Goal: Check status: Check status

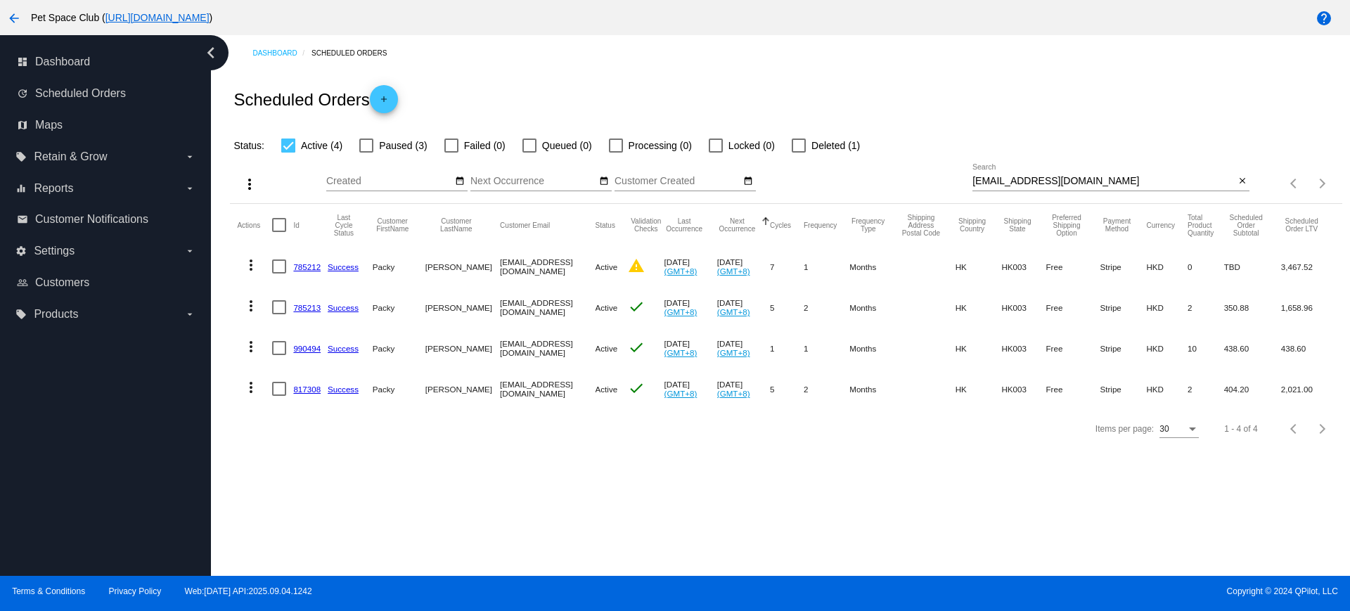
click at [288, 499] on div "Dashboard Scheduled Orders Scheduled Orders add Status: Active (4) Paused (3) F…" at bounding box center [780, 305] width 1139 height 541
click at [269, 466] on div "Dashboard Scheduled Orders Scheduled Orders add Status: Active (4) Paused (3) F…" at bounding box center [780, 305] width 1139 height 541
click at [1269, 63] on div "Dashboard Scheduled Orders" at bounding box center [796, 53] width 1089 height 22
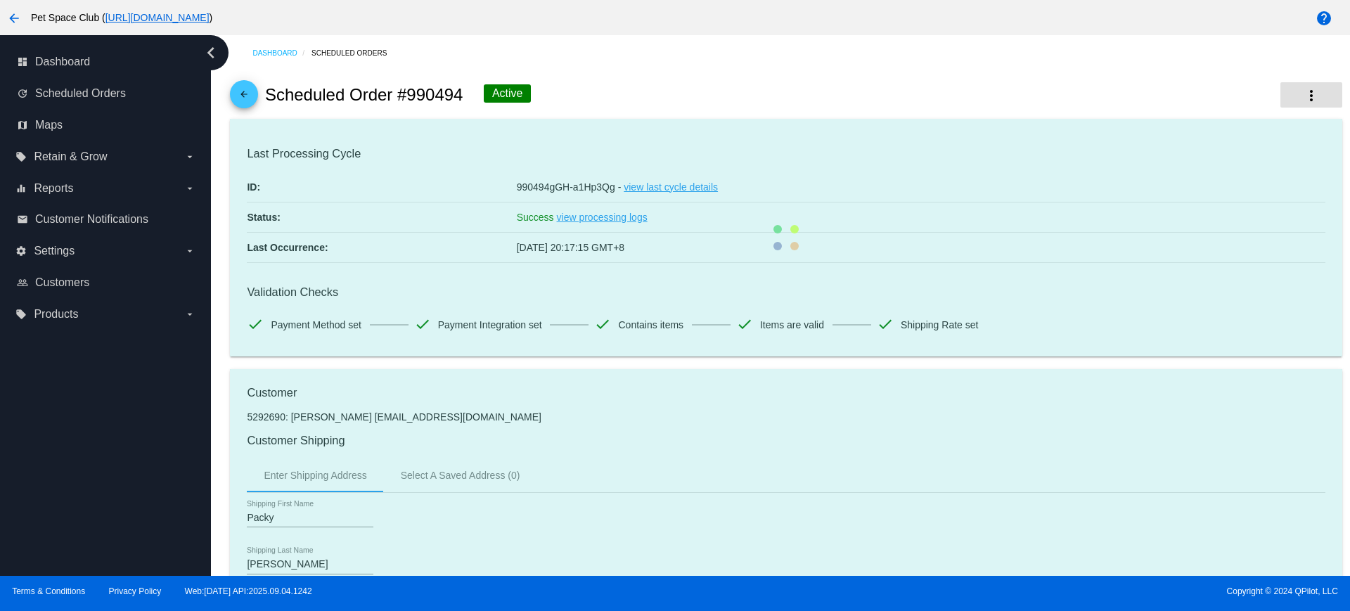
click at [1303, 90] on mat-icon "more_vert" at bounding box center [1311, 95] width 17 height 17
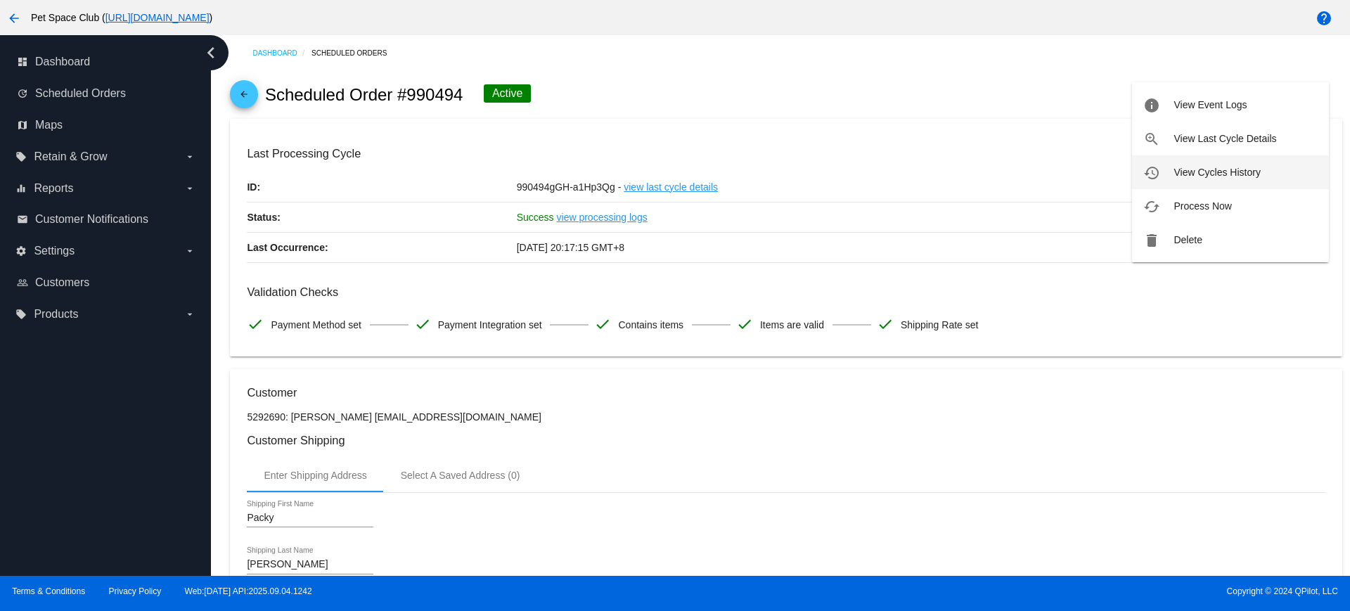
click at [1204, 178] on button "history View Cycles History" at bounding box center [1230, 172] width 197 height 34
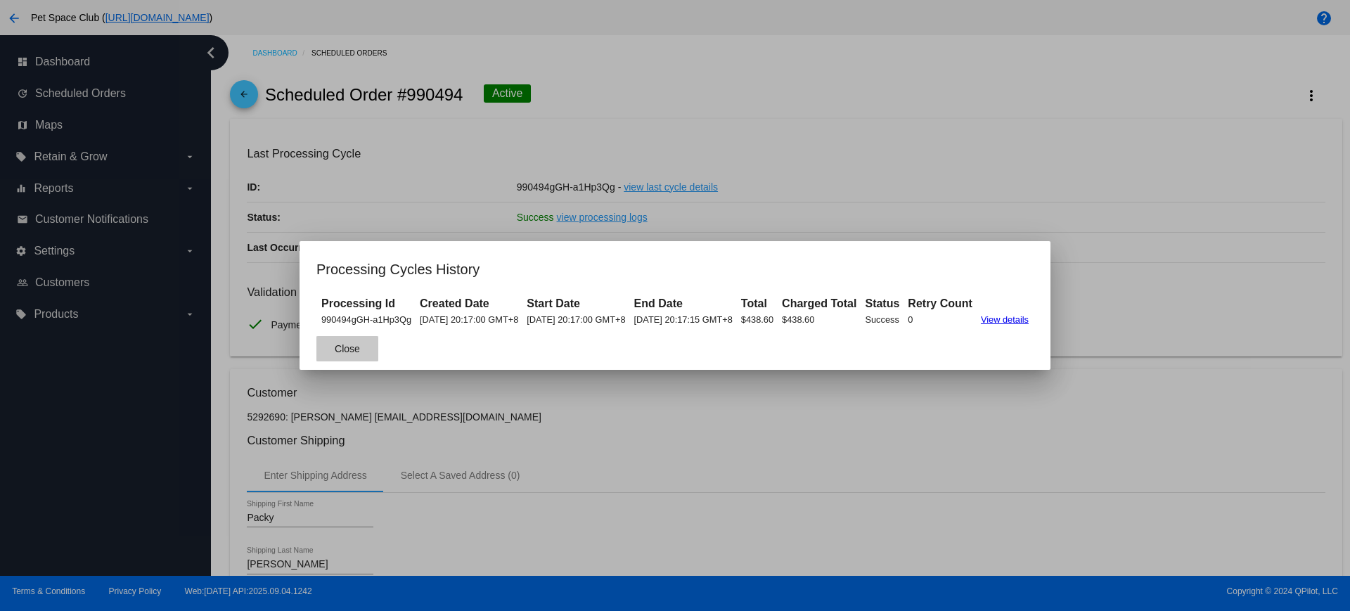
click at [335, 354] on span "Close" at bounding box center [347, 348] width 25 height 11
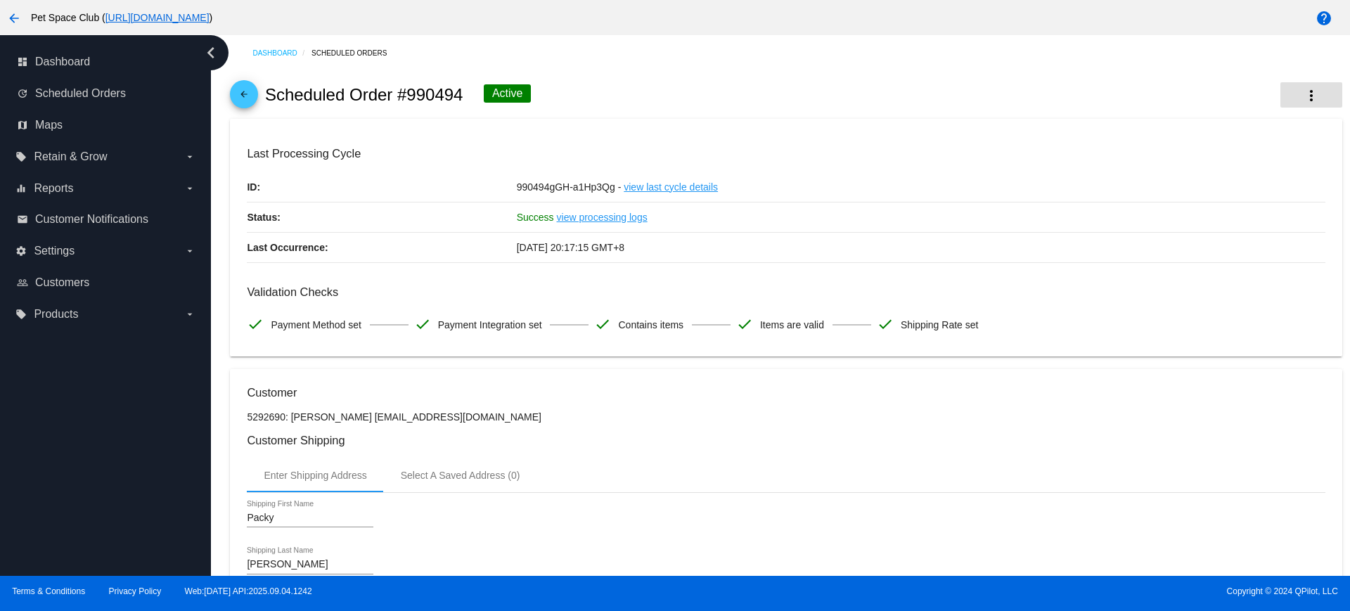
click at [1285, 92] on button "more_vert" at bounding box center [1311, 94] width 62 height 25
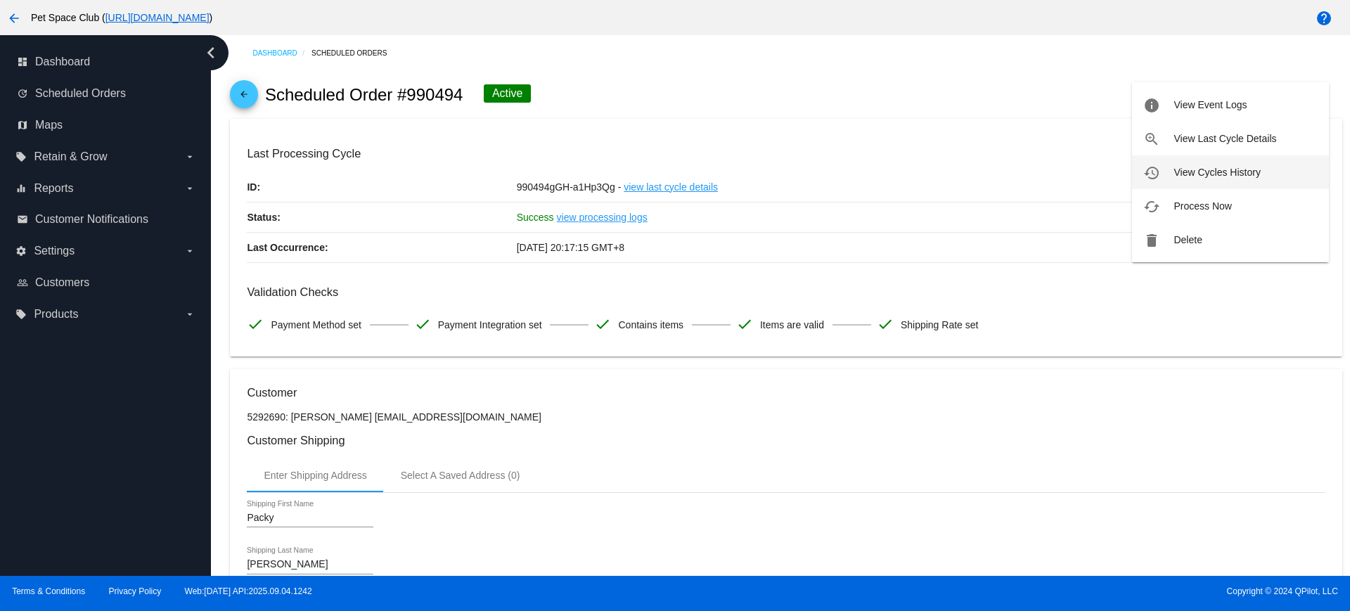
click at [1210, 172] on span "View Cycles History" at bounding box center [1216, 172] width 86 height 11
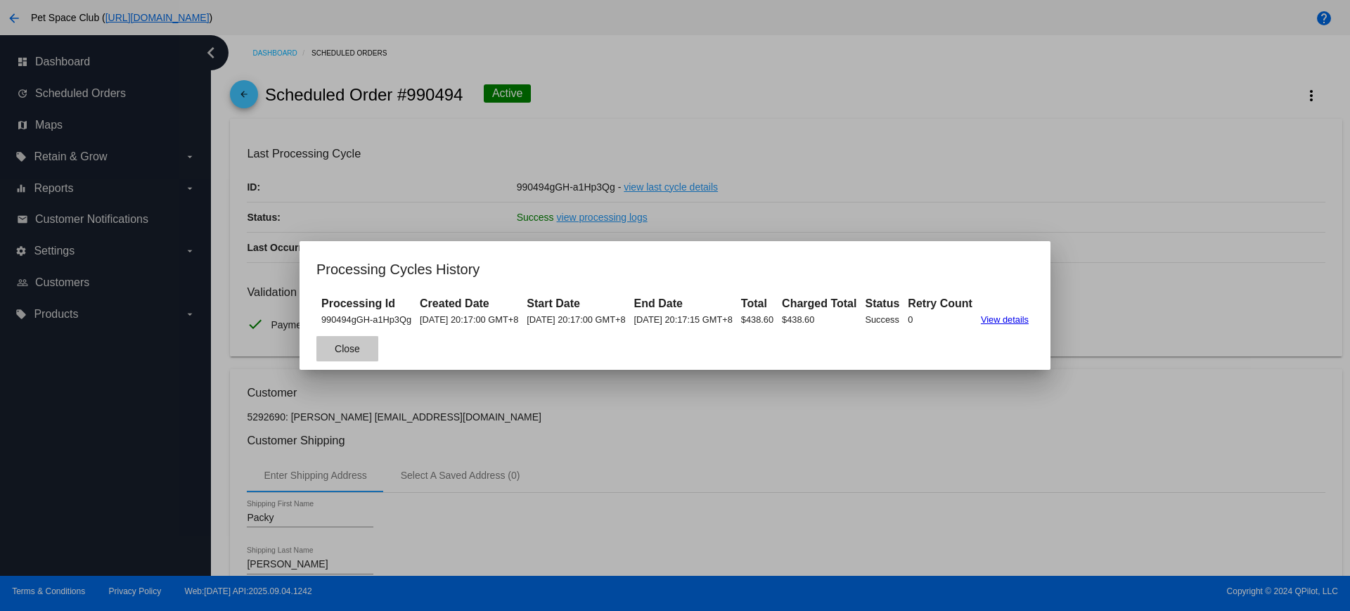
click at [335, 351] on span "Close" at bounding box center [347, 348] width 25 height 11
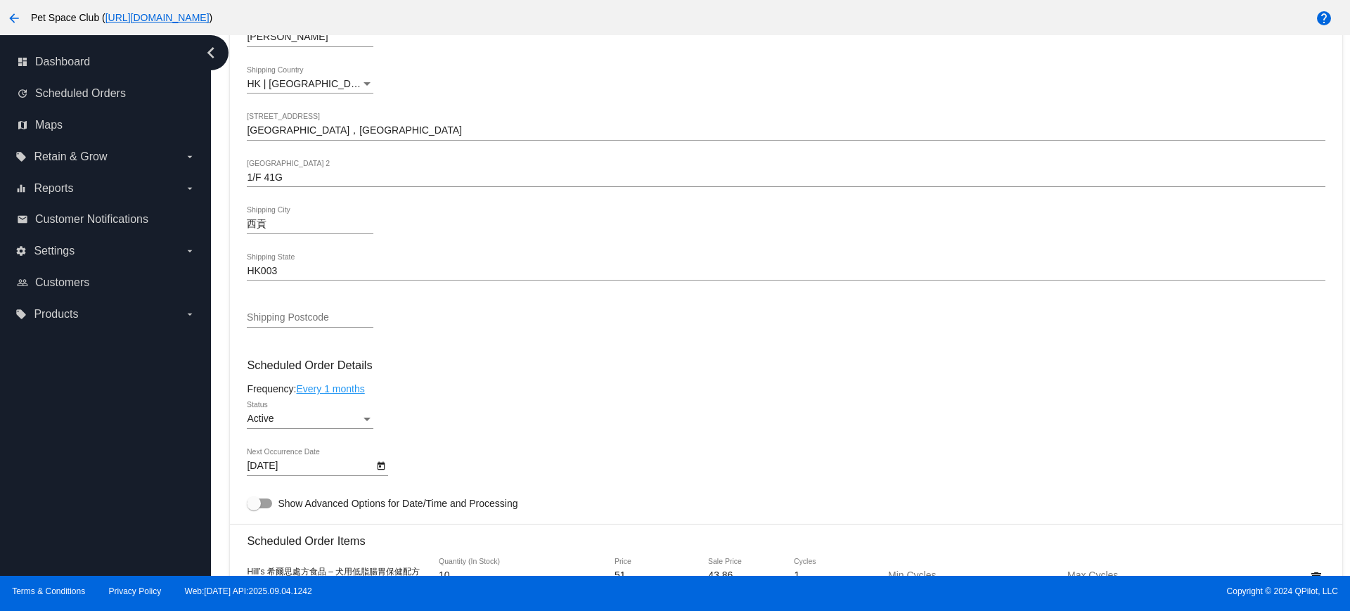
scroll to position [791, 0]
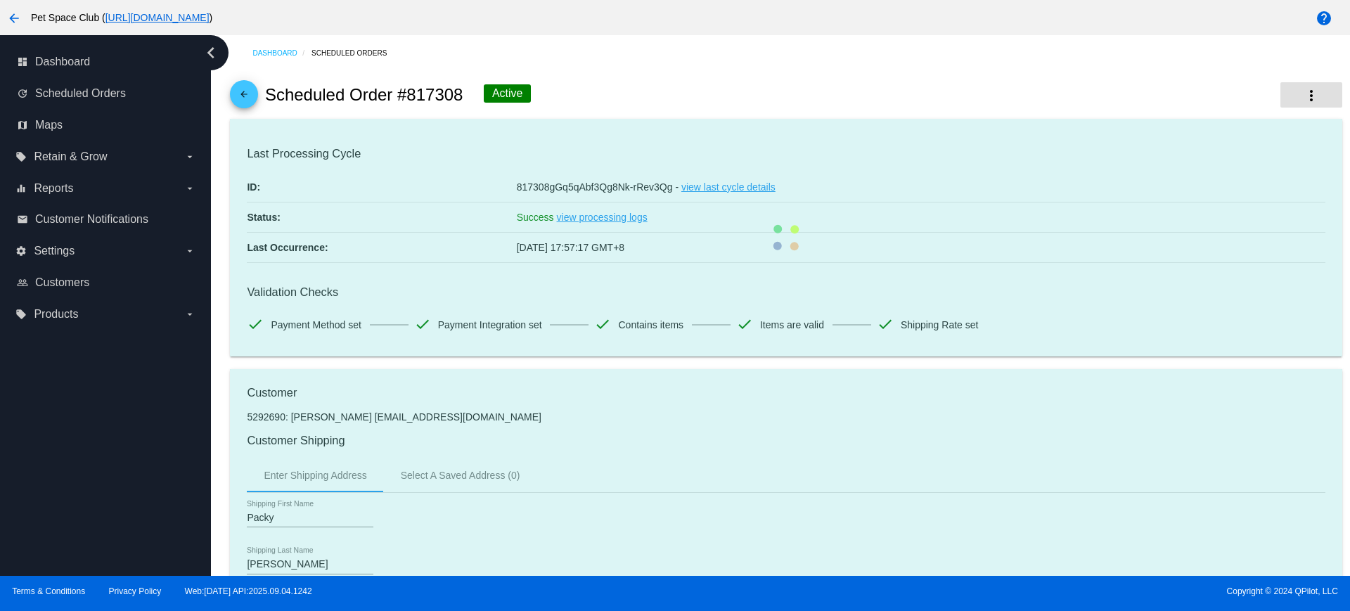
click at [1303, 94] on mat-icon "more_vert" at bounding box center [1311, 95] width 17 height 17
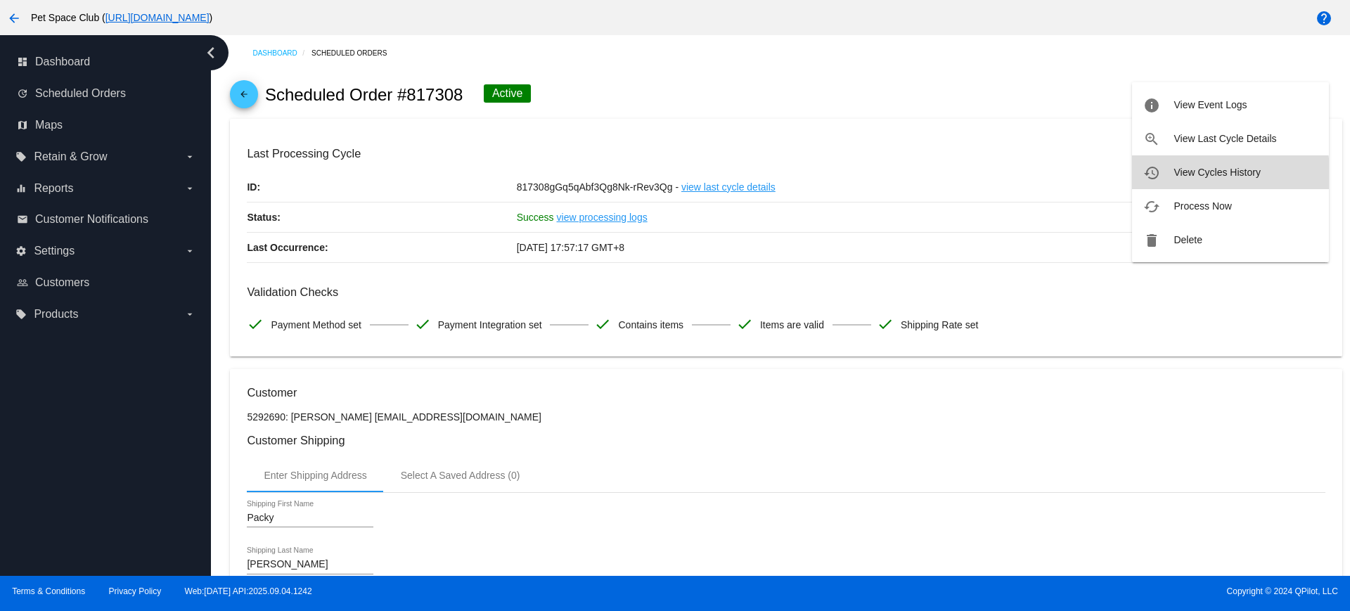
click at [1208, 181] on button "history View Cycles History" at bounding box center [1230, 172] width 197 height 34
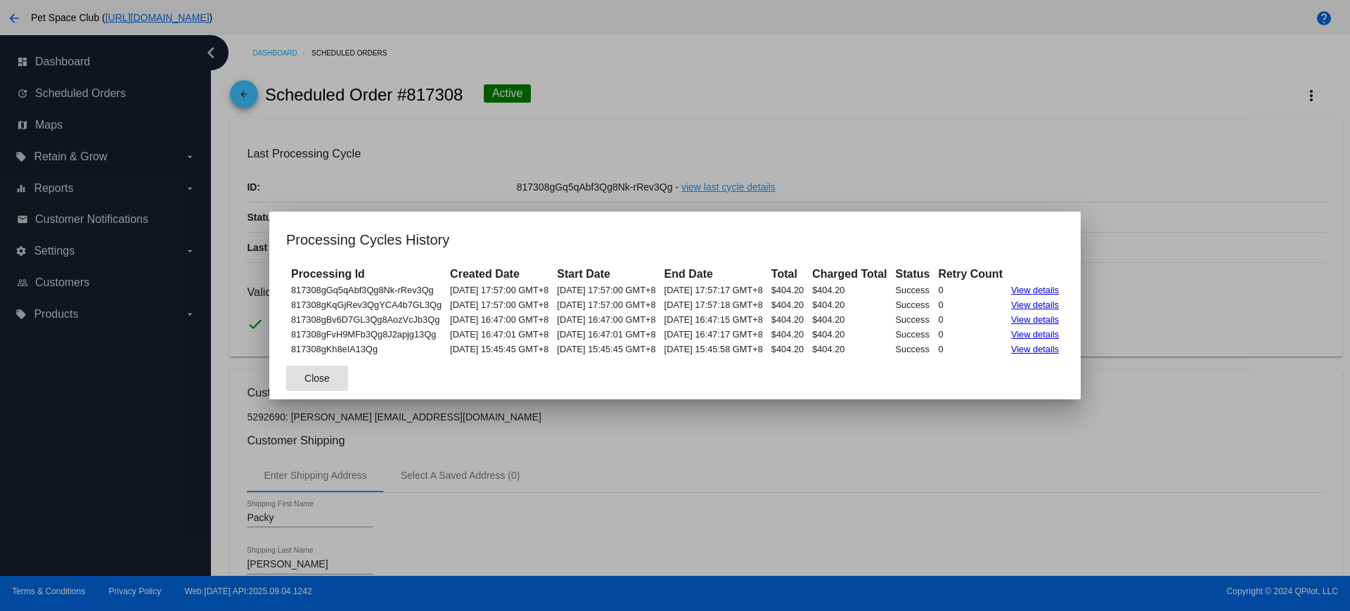
click at [304, 377] on span "Close" at bounding box center [316, 378] width 25 height 11
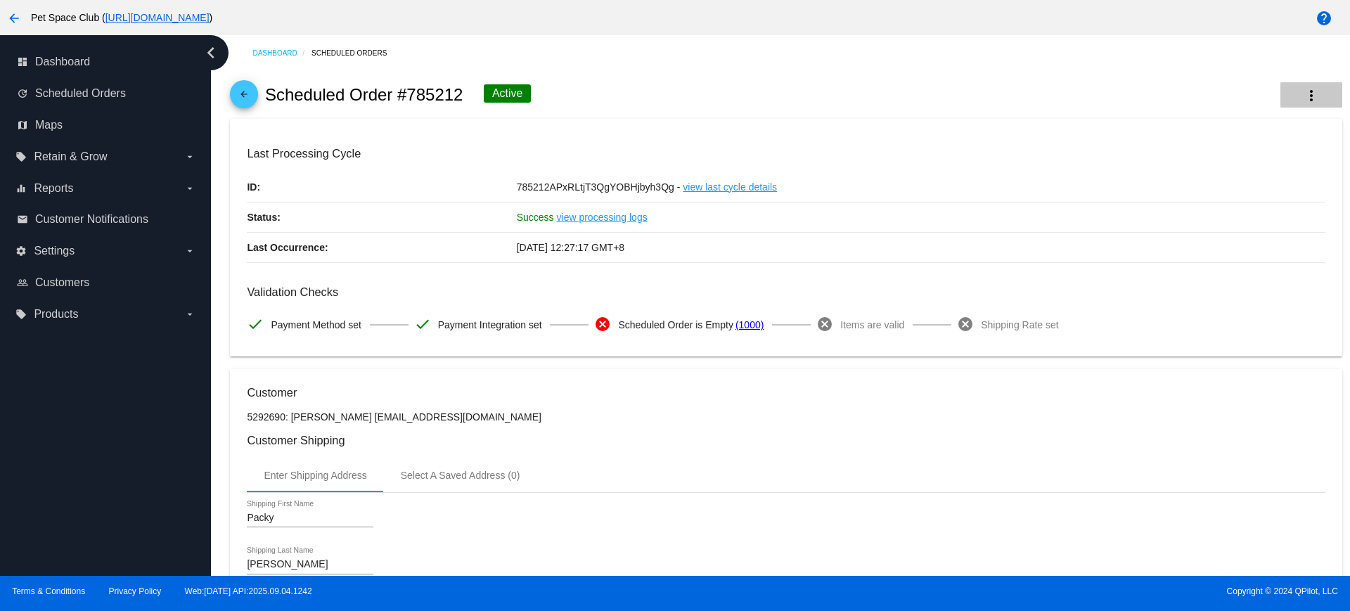
click at [1307, 88] on button "more_vert" at bounding box center [1311, 94] width 62 height 25
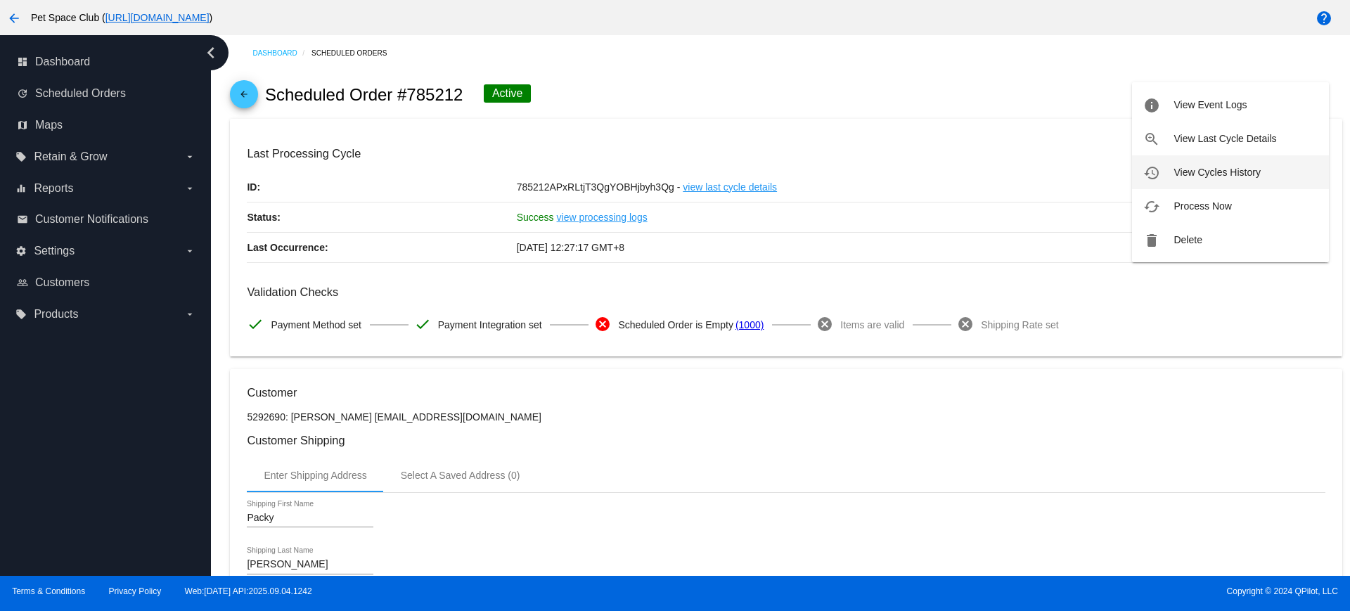
click at [1218, 169] on span "View Cycles History" at bounding box center [1216, 172] width 86 height 11
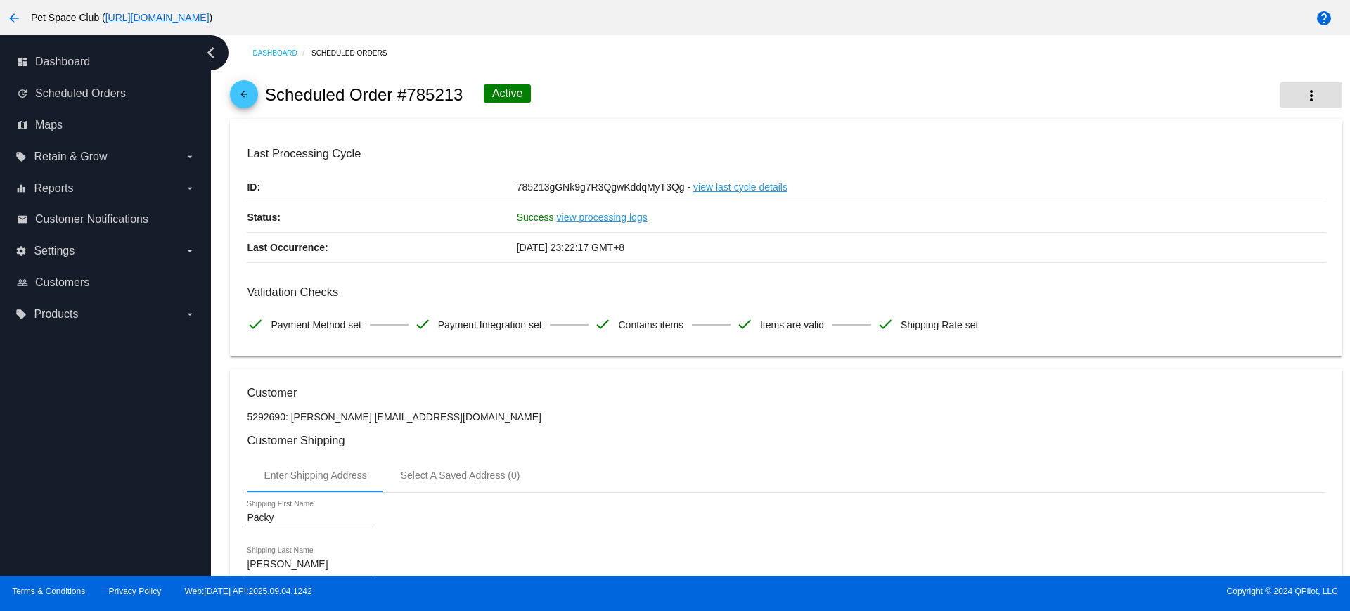
click at [1303, 100] on mat-icon "more_vert" at bounding box center [1311, 95] width 17 height 17
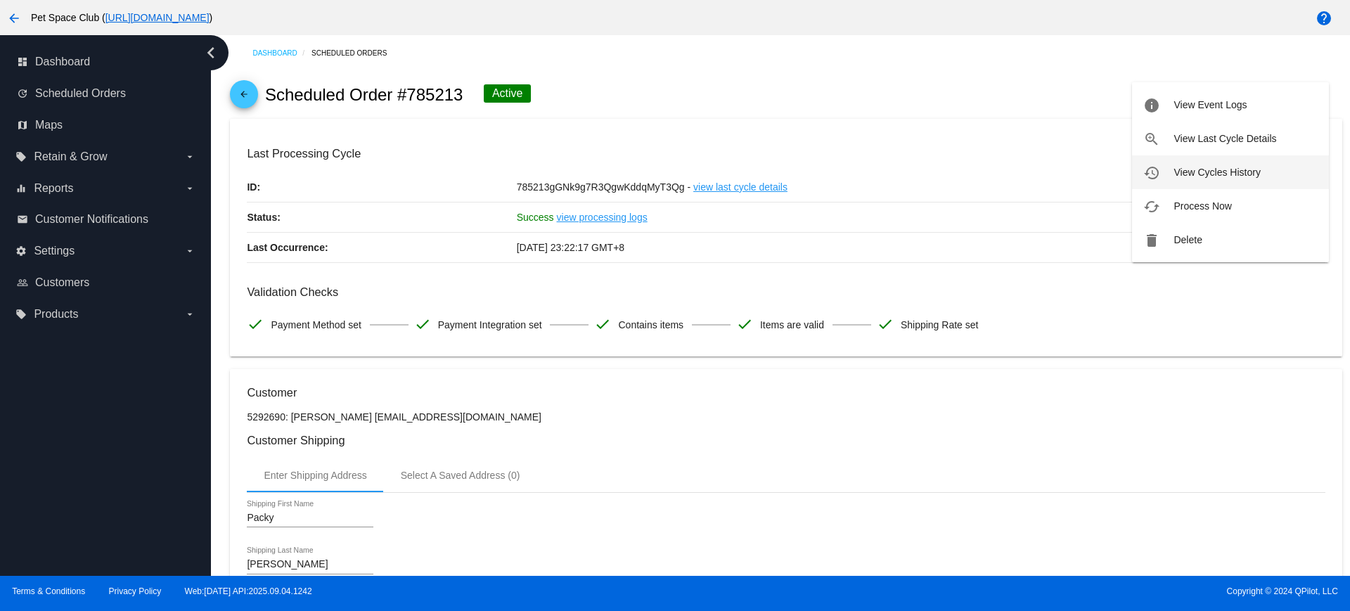
click at [1193, 180] on button "history View Cycles History" at bounding box center [1230, 172] width 197 height 34
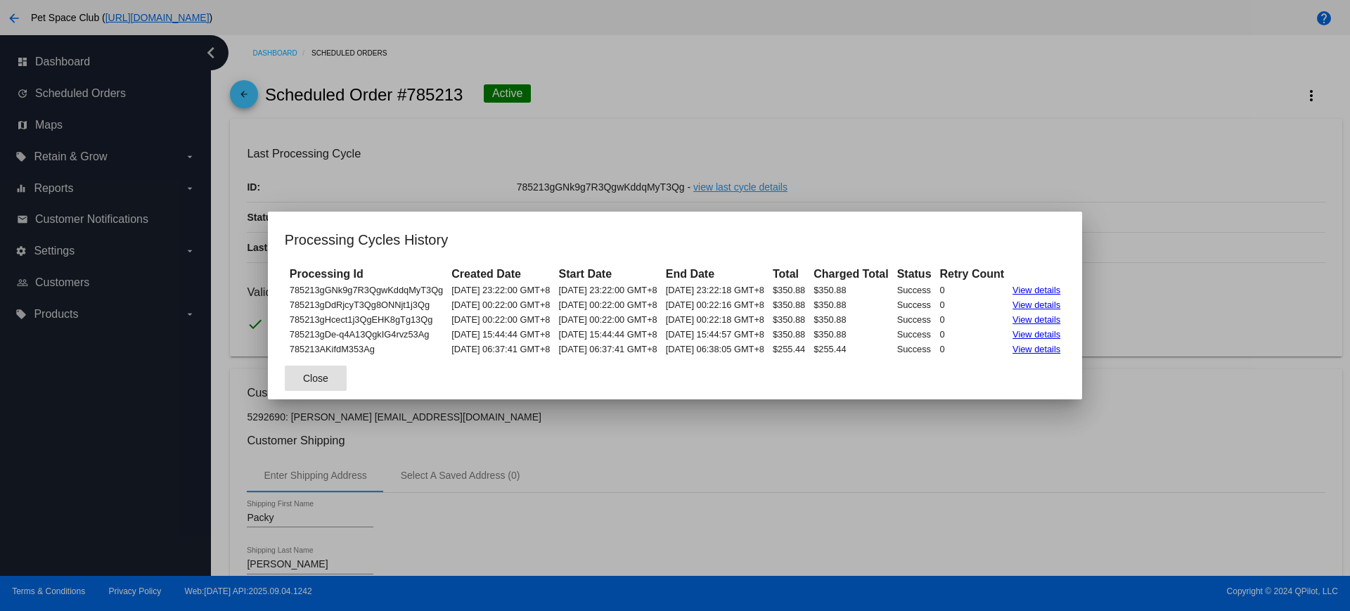
click at [303, 381] on span "Close" at bounding box center [315, 378] width 25 height 11
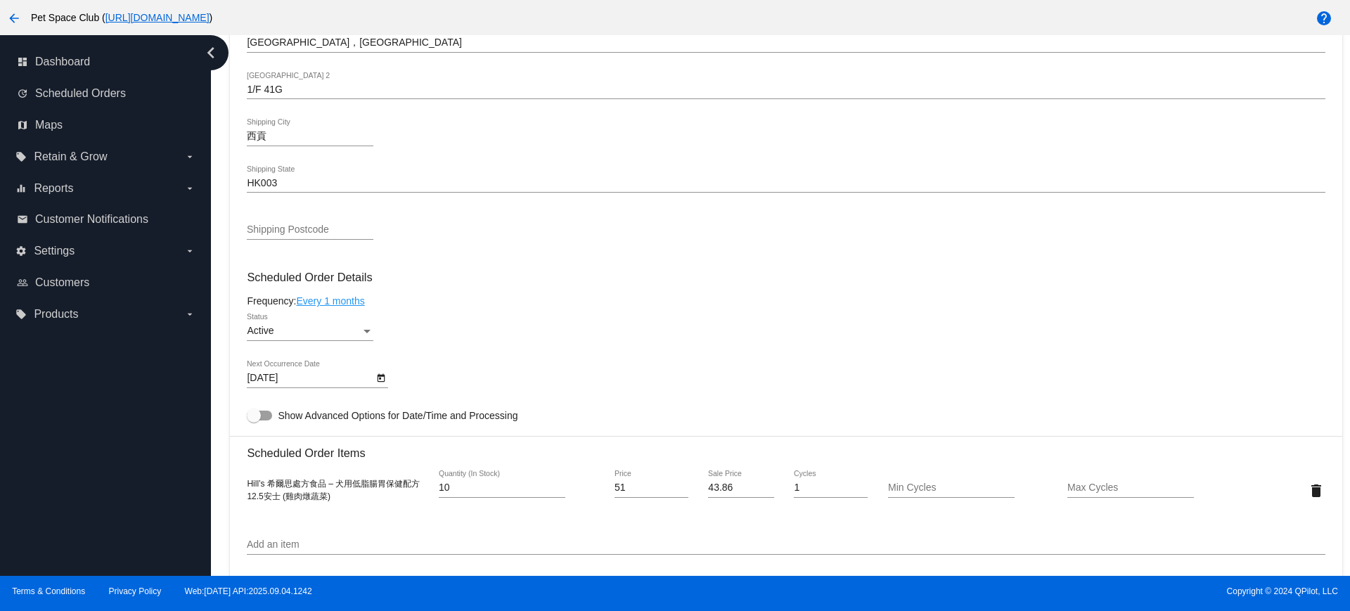
scroll to position [703, 0]
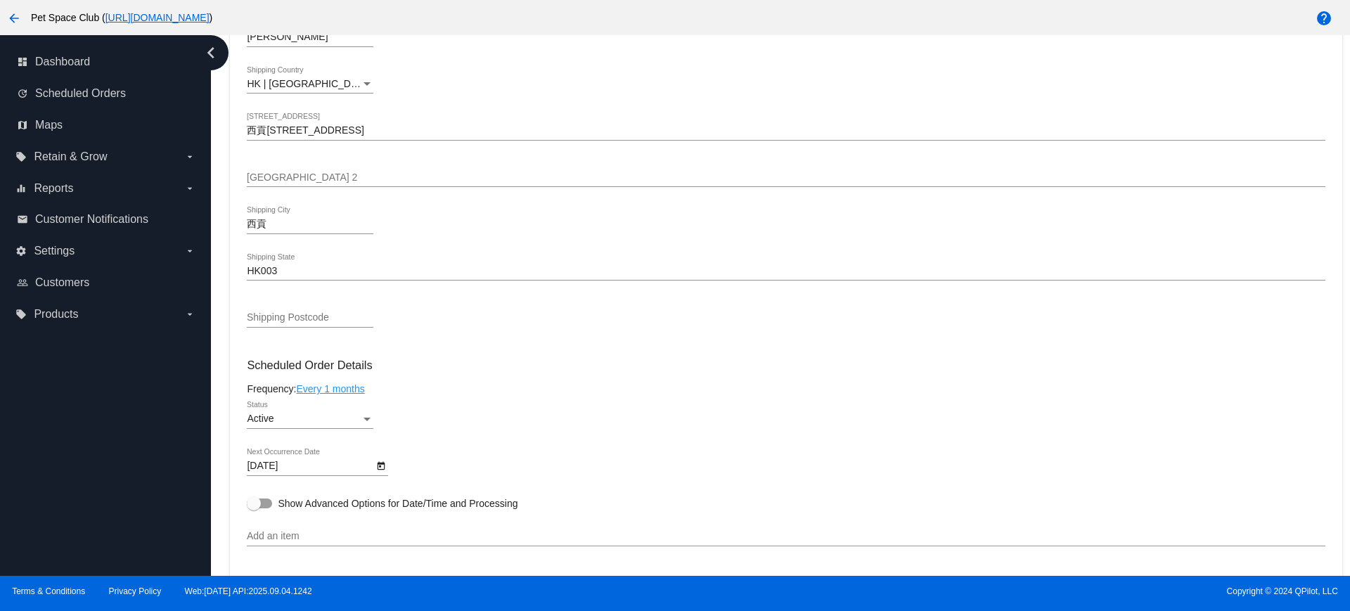
scroll to position [488, 0]
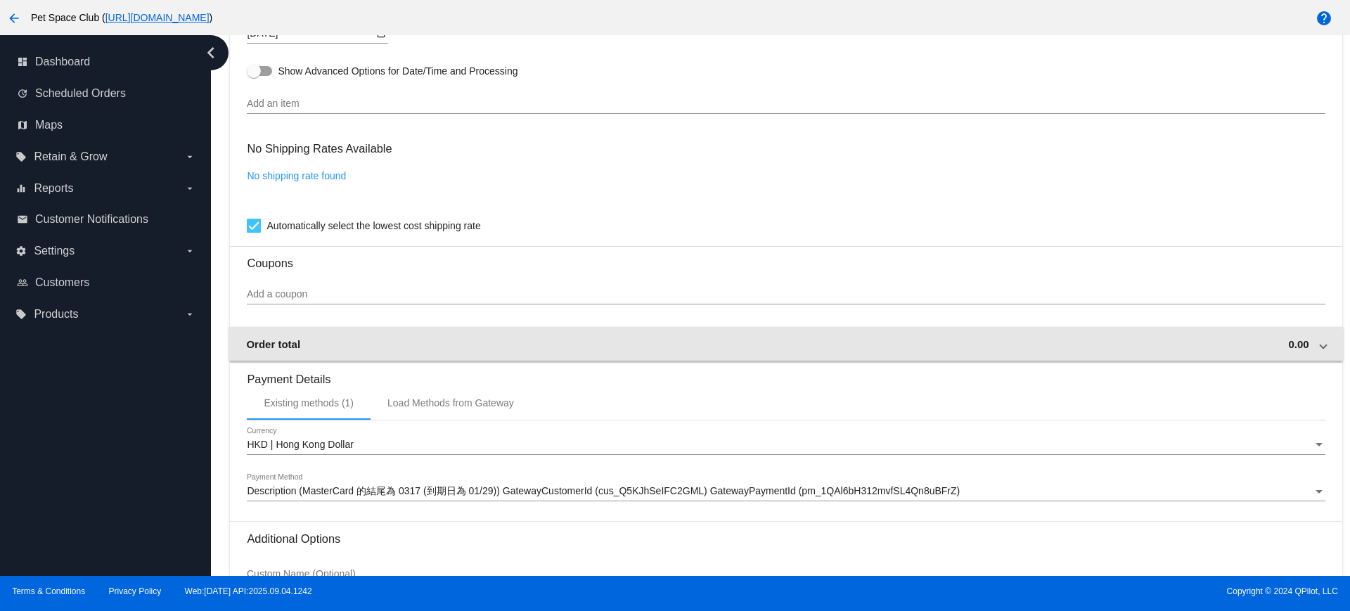
scroll to position [967, 0]
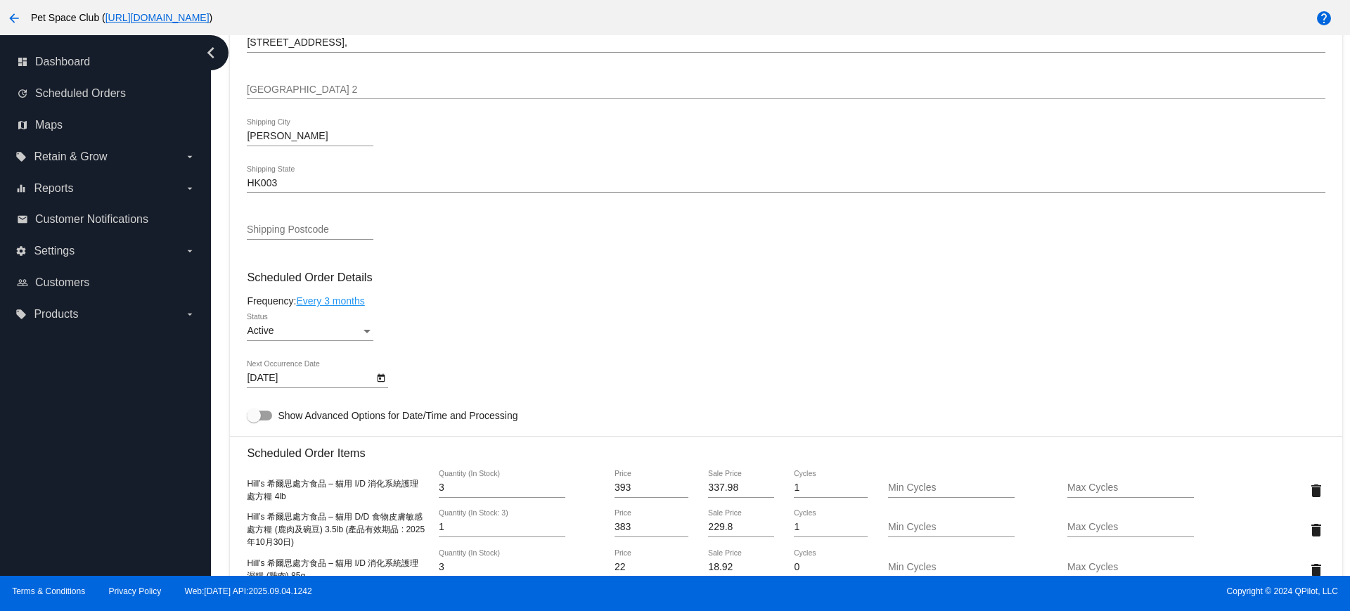
scroll to position [791, 0]
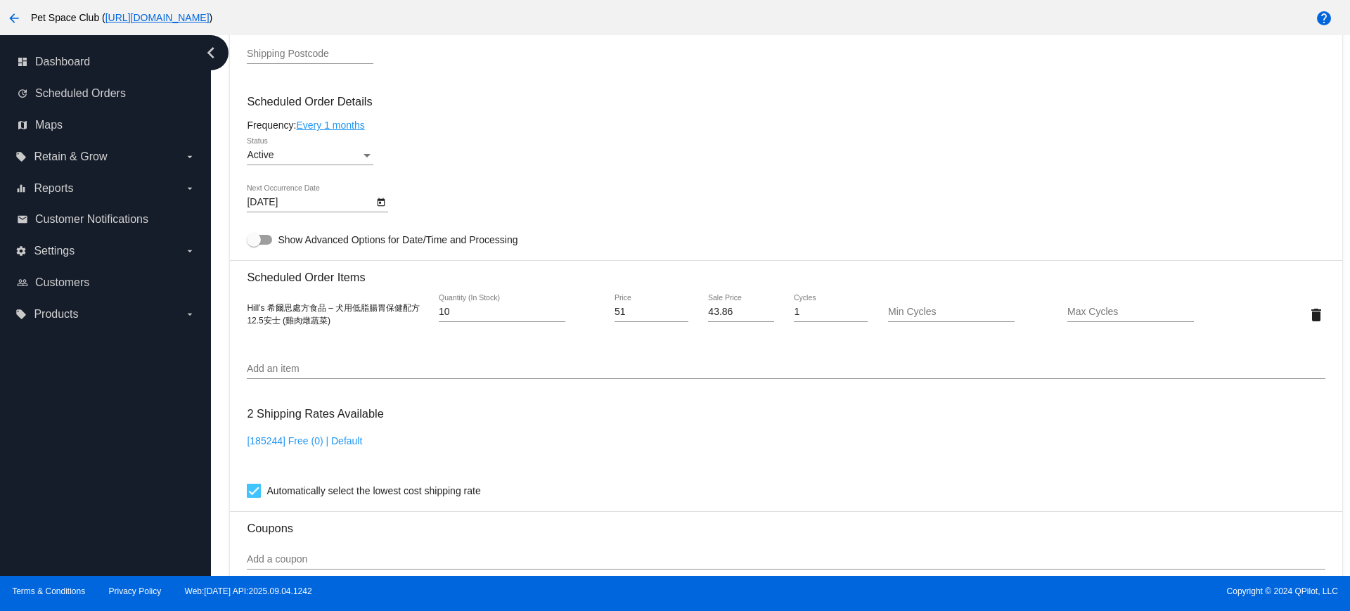
scroll to position [703, 0]
